Goal: Entertainment & Leisure: Consume media (video, audio)

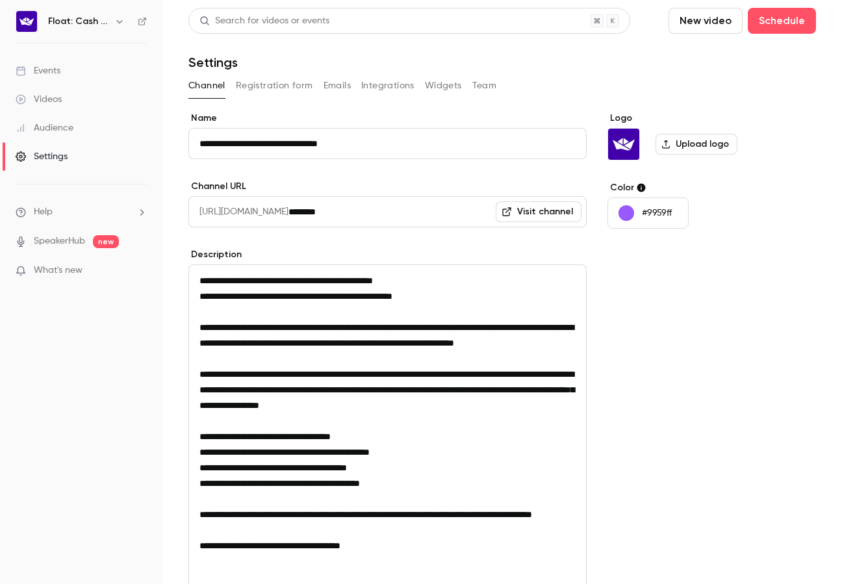
scroll to position [149, 0]
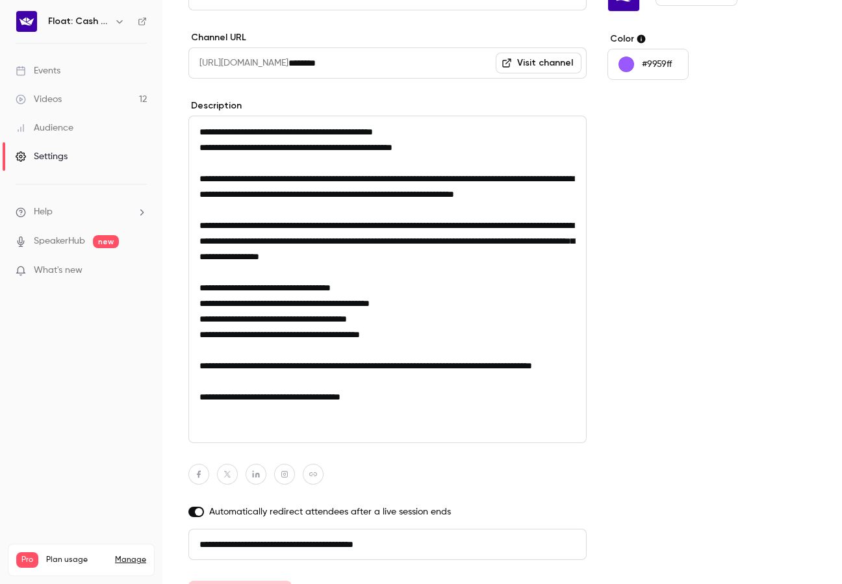
click at [60, 99] on div "Videos" at bounding box center [39, 99] width 46 height 13
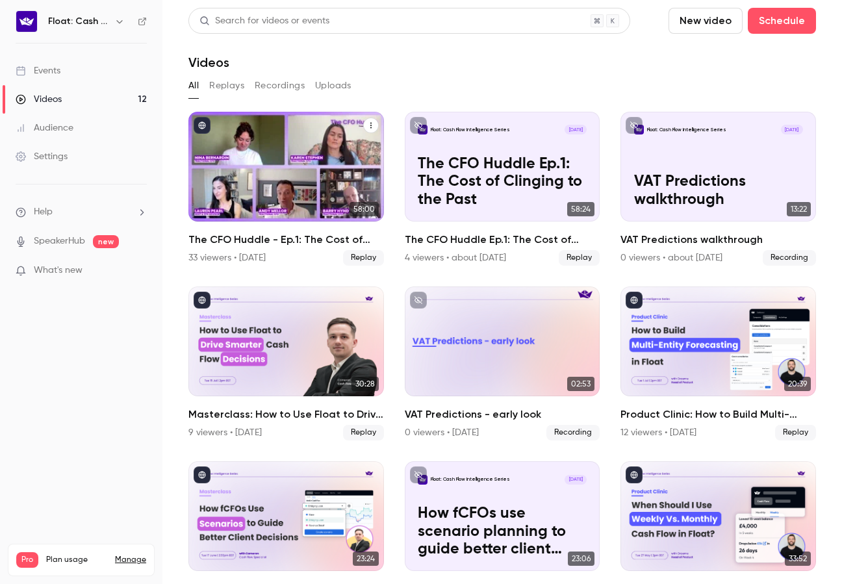
click at [222, 137] on div "The CFO Huddle - Ep.1: The Cost of Clinging to the Past" at bounding box center [286, 167] width 196 height 110
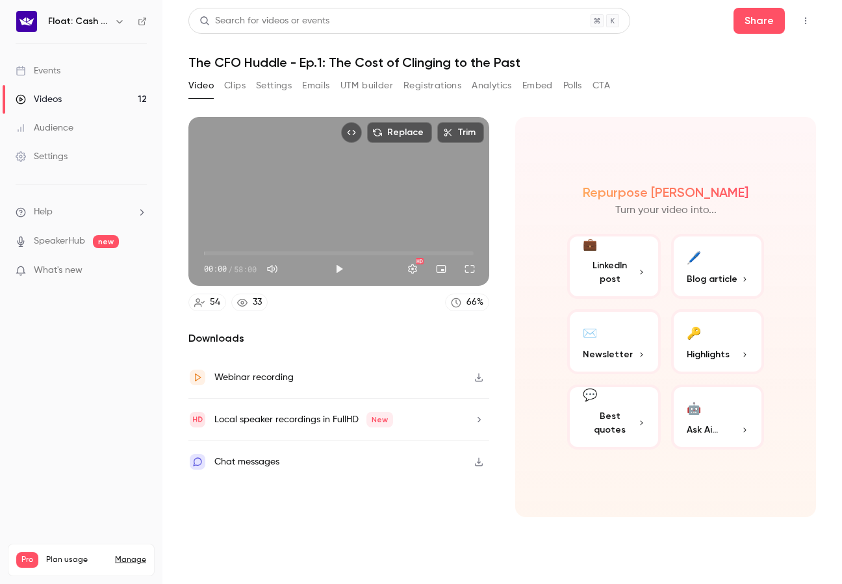
click at [411, 84] on button "Registrations" at bounding box center [432, 85] width 58 height 21
